Goal: Information Seeking & Learning: Learn about a topic

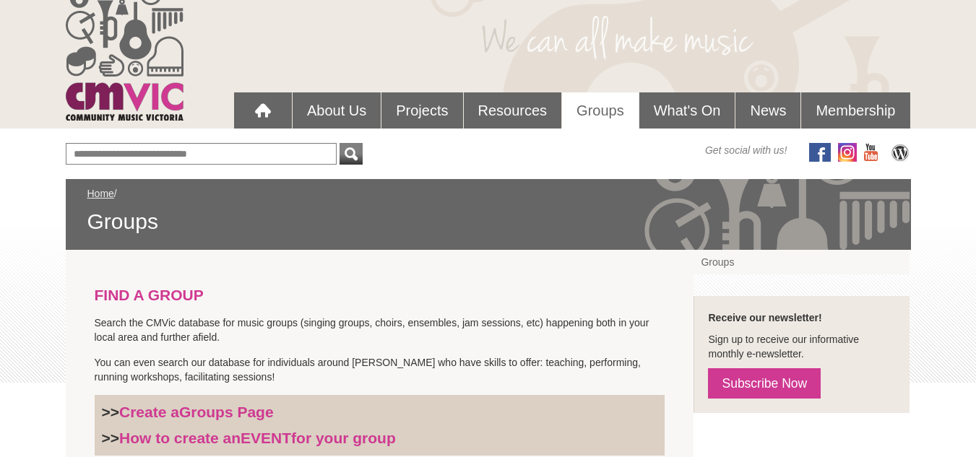
scroll to position [72, 0]
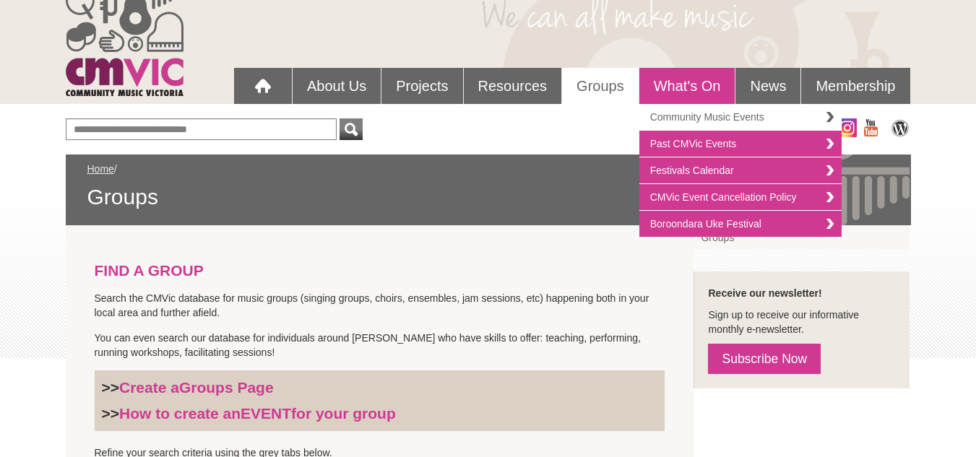
click at [703, 116] on link "Community Music Events" at bounding box center [740, 117] width 202 height 27
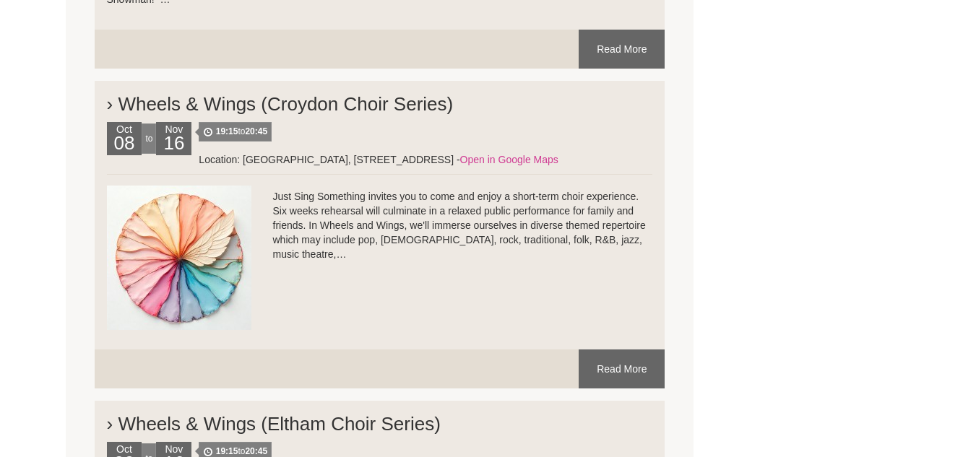
scroll to position [4335, 0]
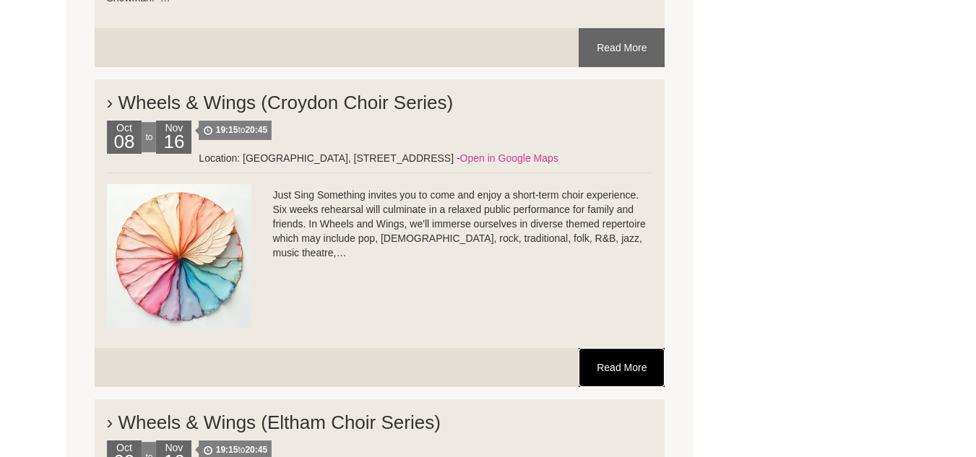
click at [611, 373] on link "Read More" at bounding box center [622, 367] width 86 height 39
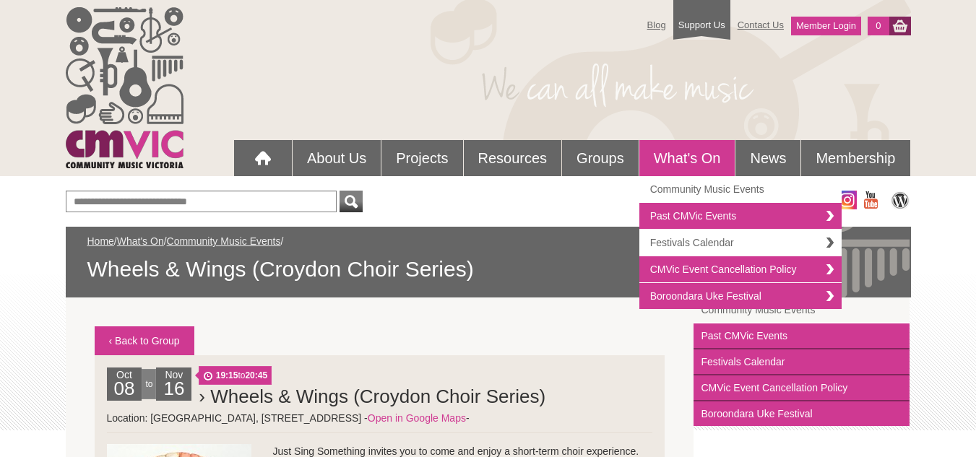
click at [697, 246] on link "Festivals Calendar" at bounding box center [740, 243] width 202 height 27
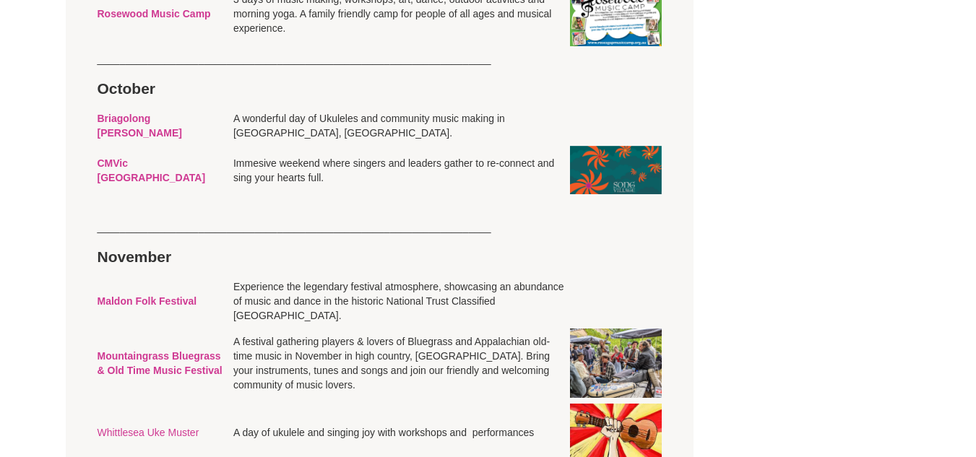
scroll to position [2529, 0]
